Goal: Task Accomplishment & Management: Complete application form

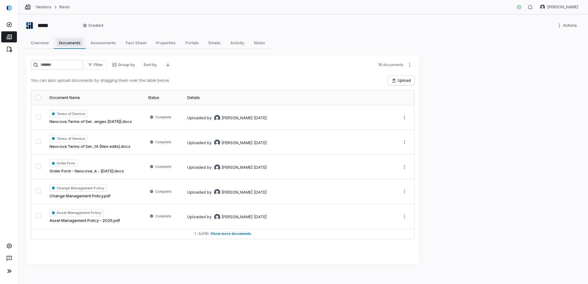
click at [73, 41] on span "Documents" at bounding box center [70, 43] width 26 height 8
click at [44, 43] on span "Overview" at bounding box center [39, 43] width 23 height 8
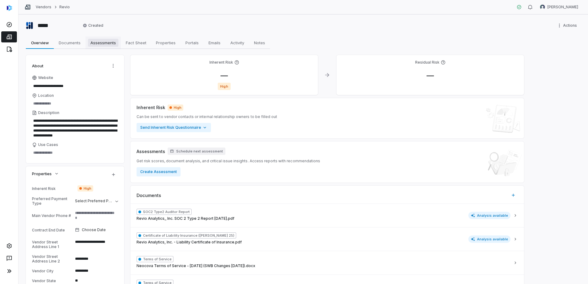
click at [108, 45] on span "Assessments" at bounding box center [103, 43] width 30 height 8
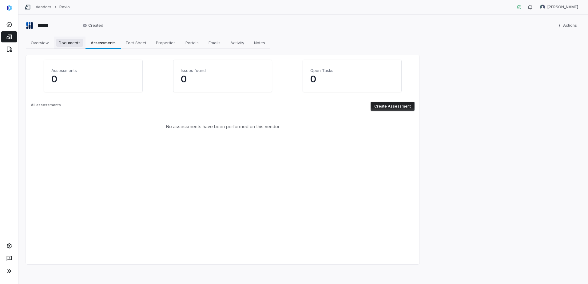
click at [76, 40] on span "Documents" at bounding box center [69, 43] width 27 height 8
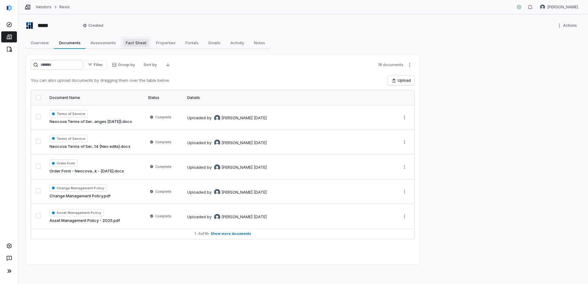
click at [132, 43] on span "Fact Sheet" at bounding box center [136, 43] width 26 height 8
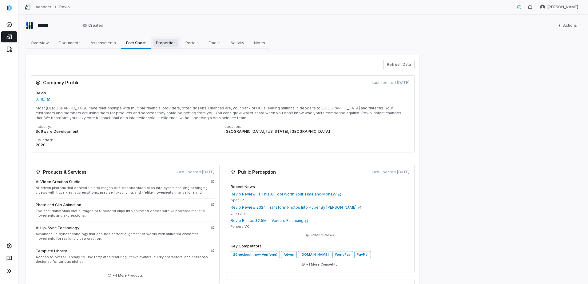
click at [166, 41] on span "Properties" at bounding box center [165, 43] width 25 height 8
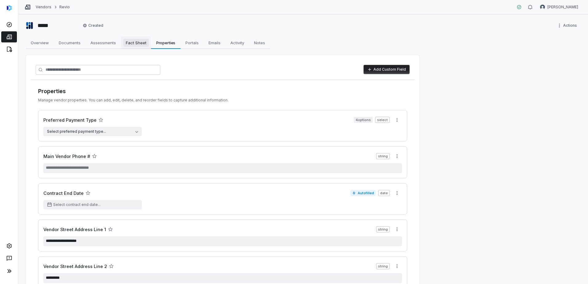
click at [138, 45] on span "Fact Sheet" at bounding box center [136, 43] width 26 height 8
type textarea "*"
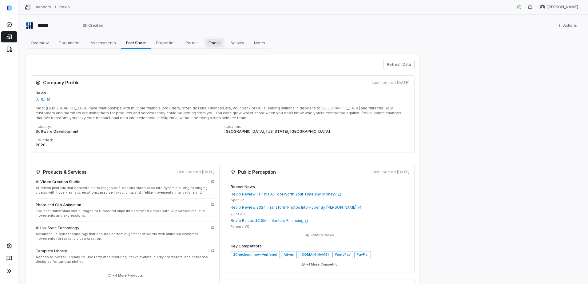
click at [204, 45] on link "Emails Emails" at bounding box center [214, 43] width 22 height 12
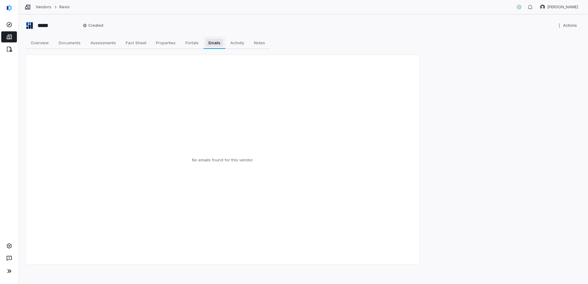
click at [222, 42] on span "Emails" at bounding box center [214, 43] width 17 height 8
click at [11, 26] on icon at bounding box center [9, 25] width 6 height 6
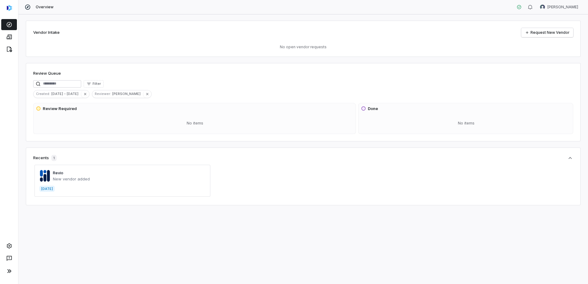
click at [89, 109] on span "Review Required" at bounding box center [194, 109] width 317 height 6
click at [54, 107] on h3 "Review Required" at bounding box center [60, 109] width 34 height 6
click at [37, 109] on icon at bounding box center [38, 108] width 5 height 5
click at [75, 175] on span at bounding box center [122, 181] width 176 height 32
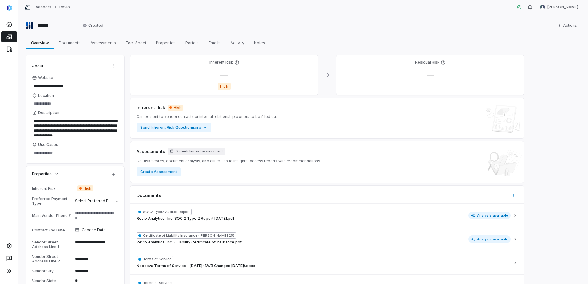
type textarea "*"
click at [46, 6] on link "Vendors" at bounding box center [44, 7] width 16 height 5
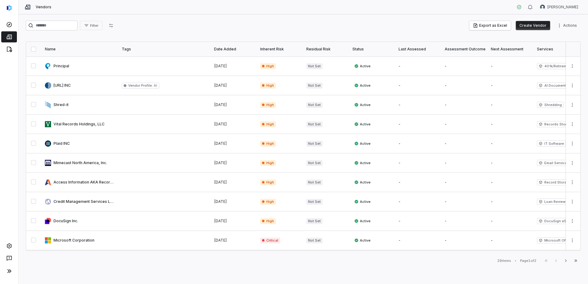
click at [544, 24] on button "Create Vendor" at bounding box center [532, 25] width 34 height 9
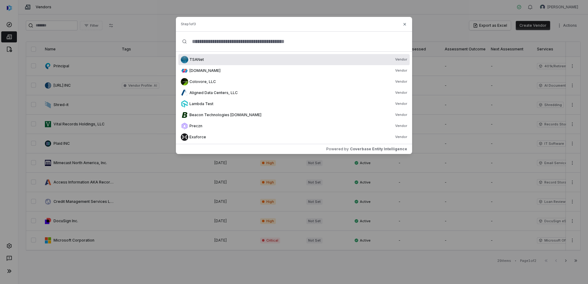
click at [217, 41] on input "text" at bounding box center [296, 42] width 219 height 20
paste input "**********"
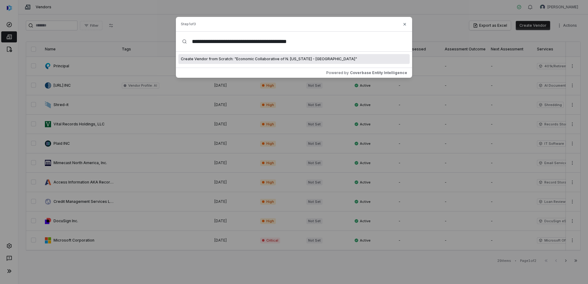
type input "**********"
click at [248, 58] on span "Create Vendor from Scratch: " Economic Collaborative of N. Arizona - ECoNA "" at bounding box center [269, 59] width 176 height 5
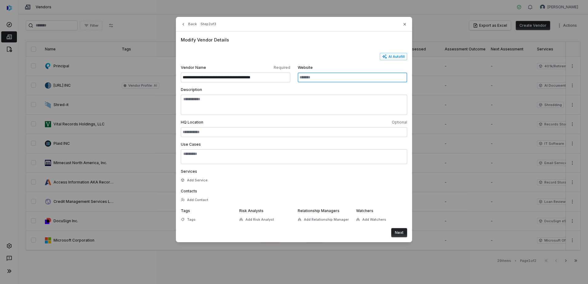
click at [313, 76] on input "Website" at bounding box center [351, 78] width 109 height 10
paste input "**********"
type input "**********"
click at [400, 234] on button "Next" at bounding box center [399, 232] width 16 height 9
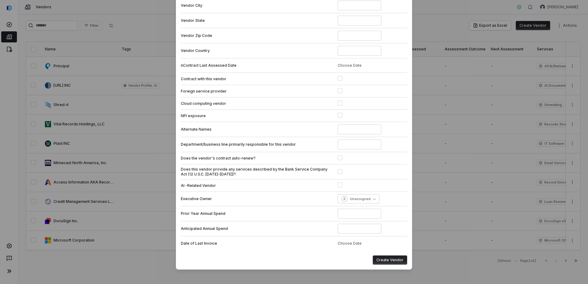
scroll to position [132, 0]
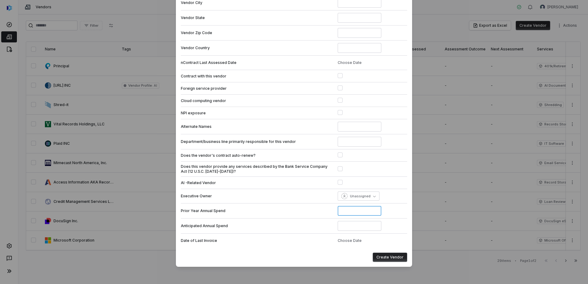
click at [348, 207] on input "number" at bounding box center [359, 211] width 44 height 10
click at [356, 195] on span "Unassigned" at bounding box center [360, 196] width 21 height 5
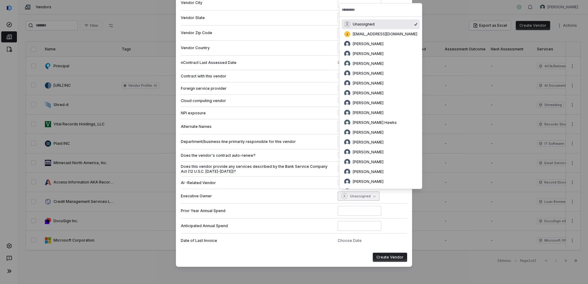
click at [356, 195] on span "Unassigned" at bounding box center [360, 196] width 21 height 5
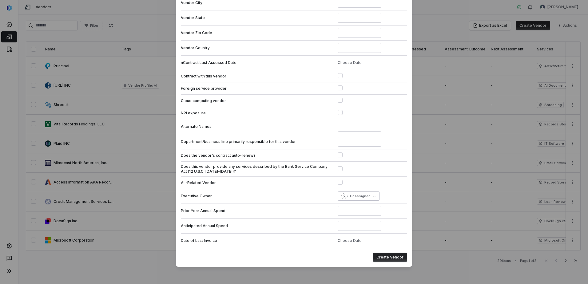
click at [356, 195] on span "Unassigned" at bounding box center [360, 196] width 21 height 5
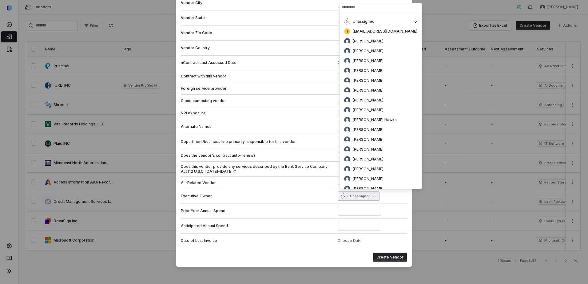
scroll to position [0, 0]
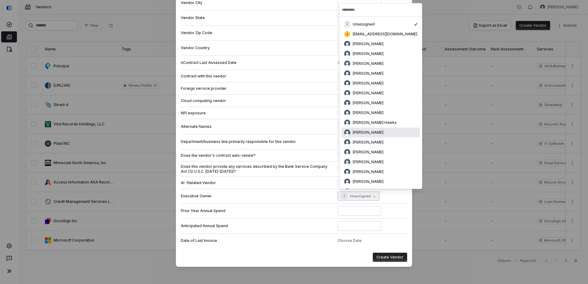
click at [366, 133] on span "Dwight Flenniken" at bounding box center [367, 132] width 31 height 5
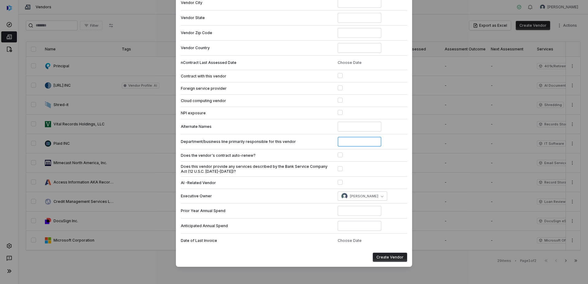
click at [371, 140] on input at bounding box center [359, 142] width 44 height 10
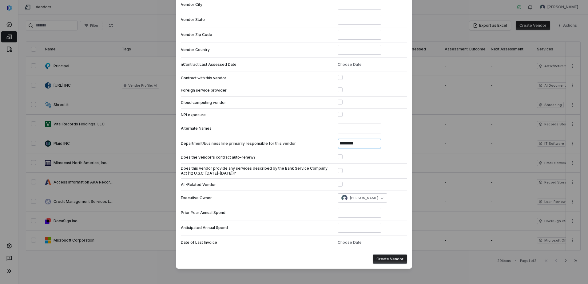
scroll to position [132, 0]
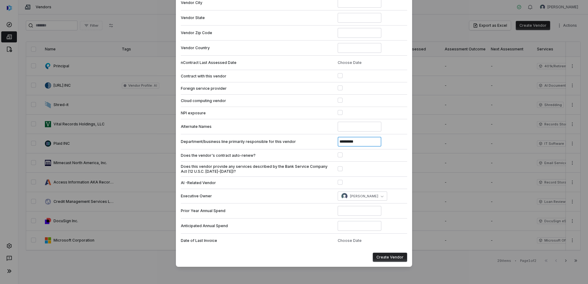
type input "*********"
click at [394, 258] on button "Create Vendor" at bounding box center [389, 257] width 34 height 9
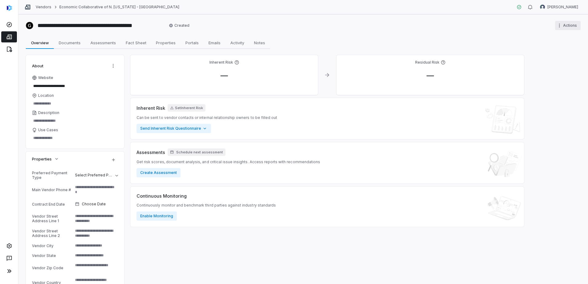
click at [565, 26] on html "**********" at bounding box center [294, 142] width 588 height 284
click at [564, 26] on html "**********" at bounding box center [294, 142] width 588 height 284
type textarea "*"
